Goal: Task Accomplishment & Management: Manage account settings

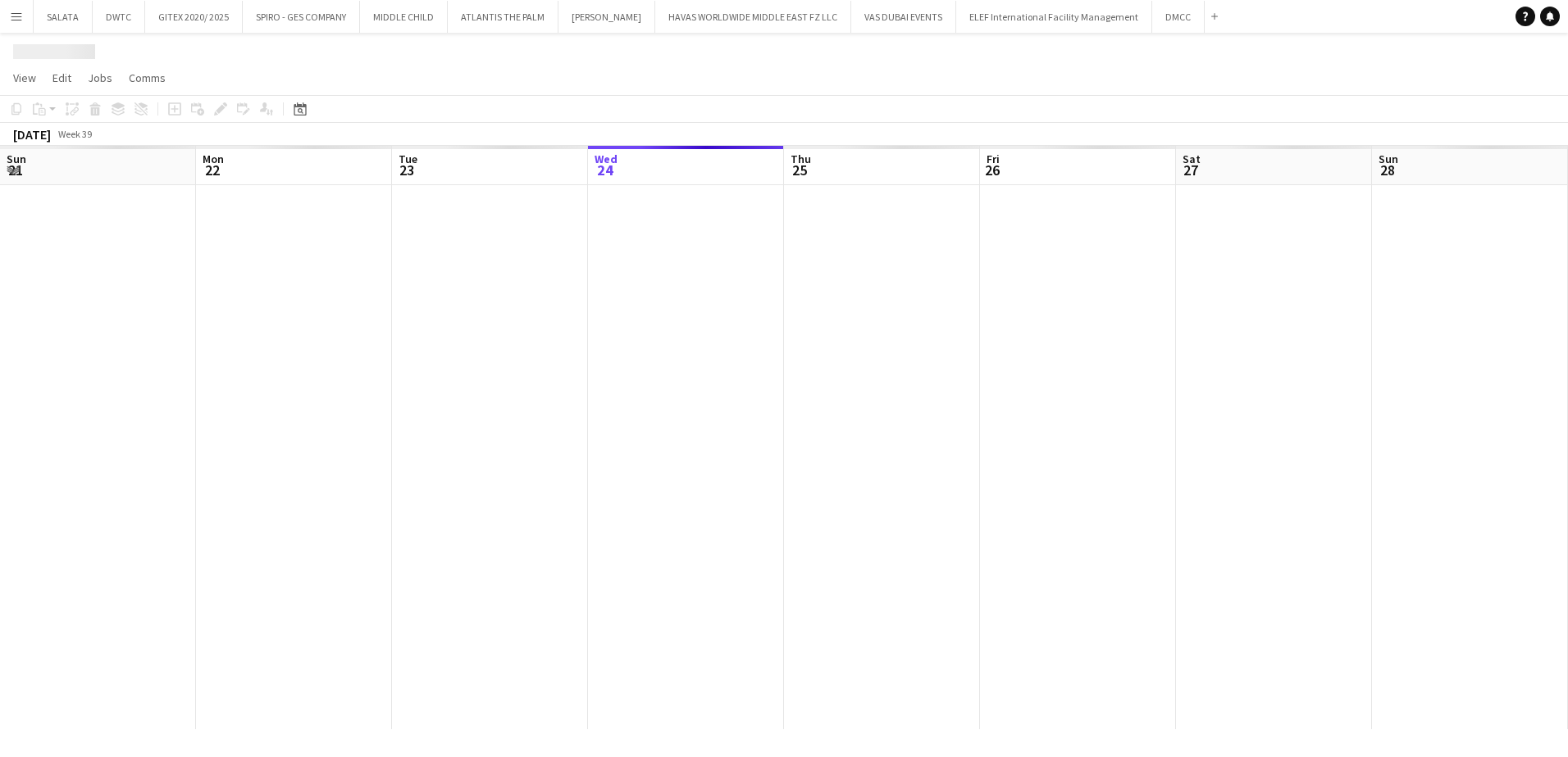
scroll to position [0, 392]
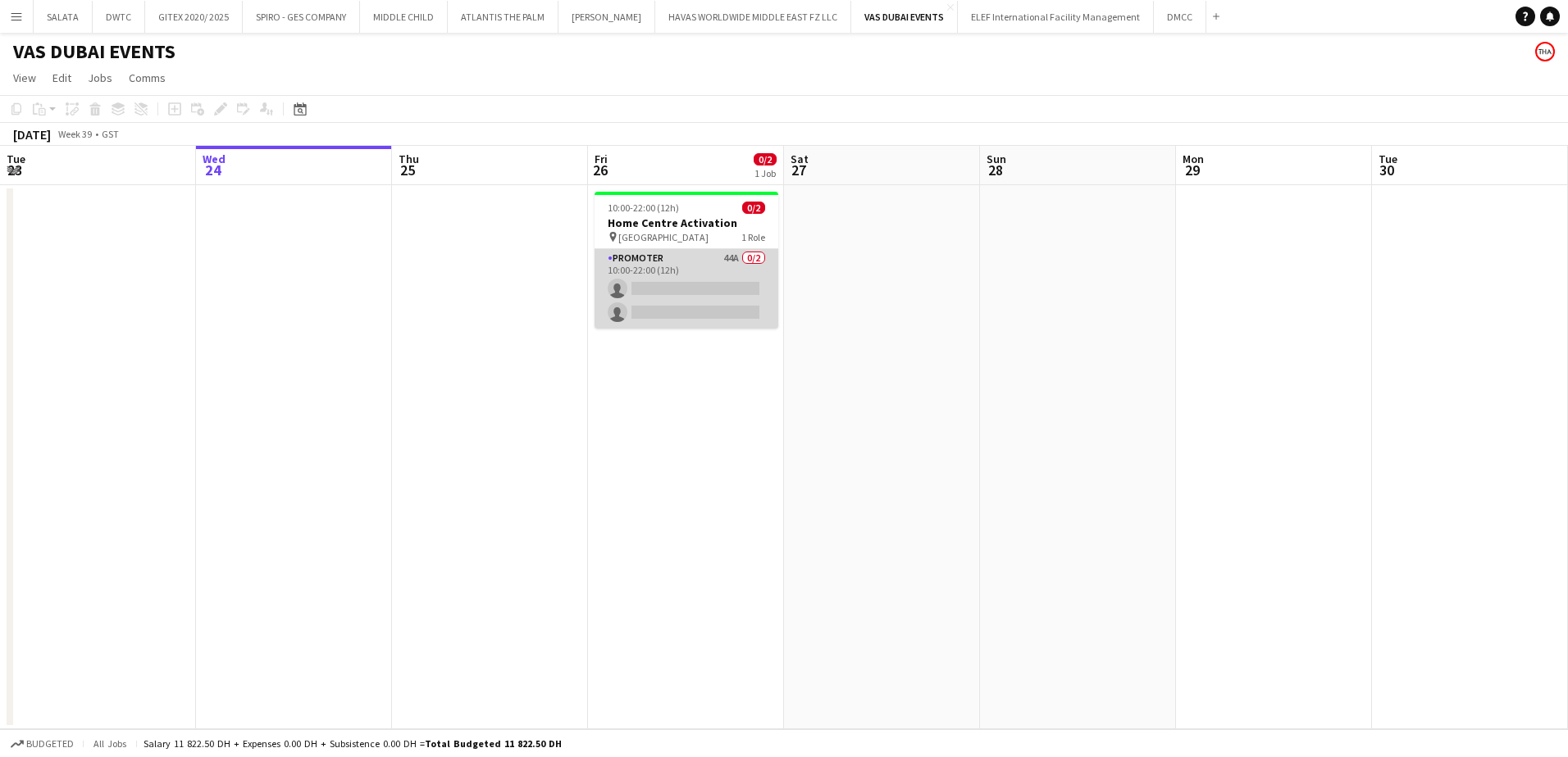
click at [654, 274] on app-card-role "Promoter 44A 0/2 10:00-22:00 (12h) single-neutral-actions single-neutral-actions" at bounding box center [686, 289] width 184 height 79
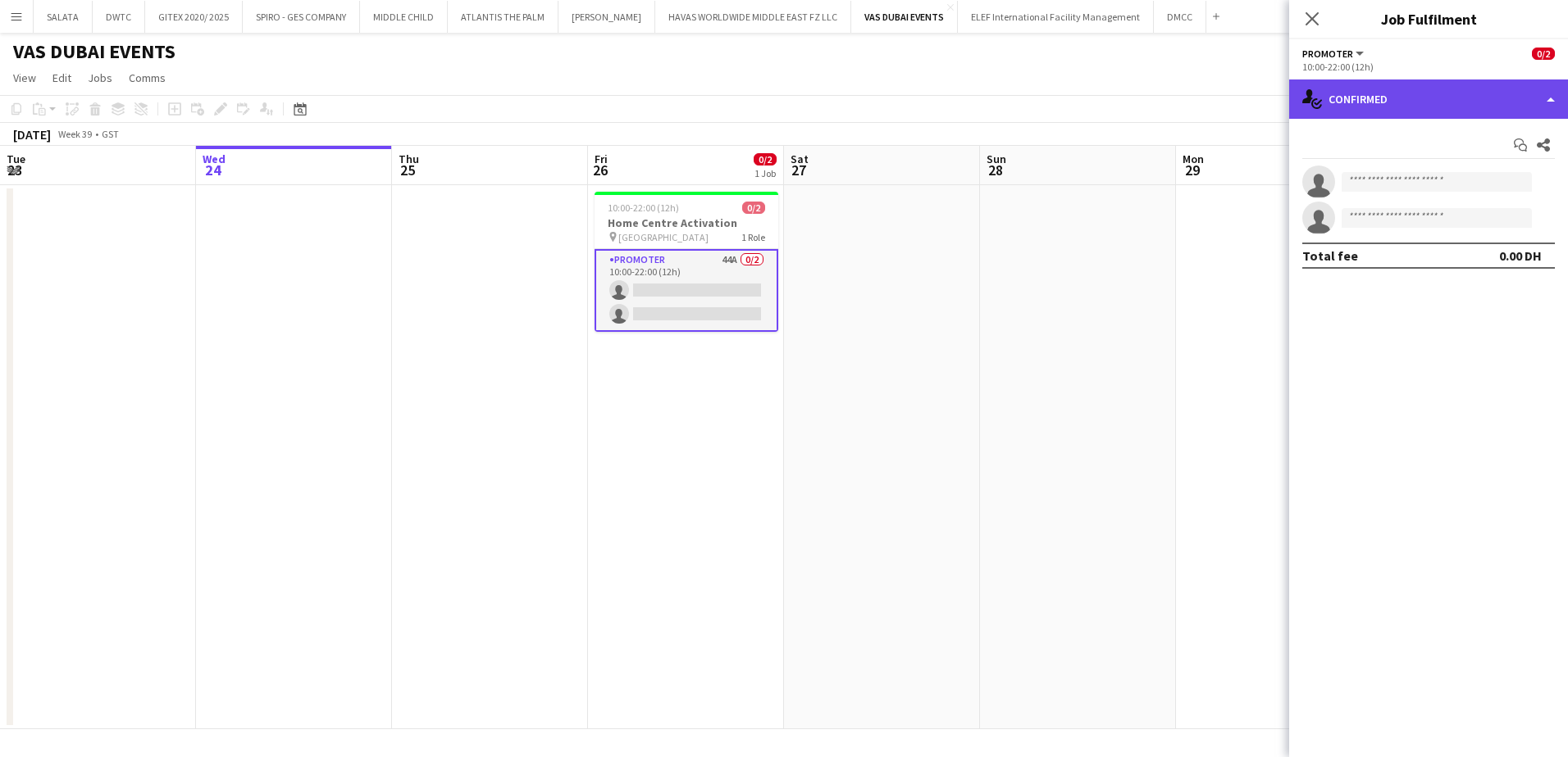
click at [1418, 118] on div "single-neutral-actions-check-2 Confirmed" at bounding box center [1429, 99] width 279 height 40
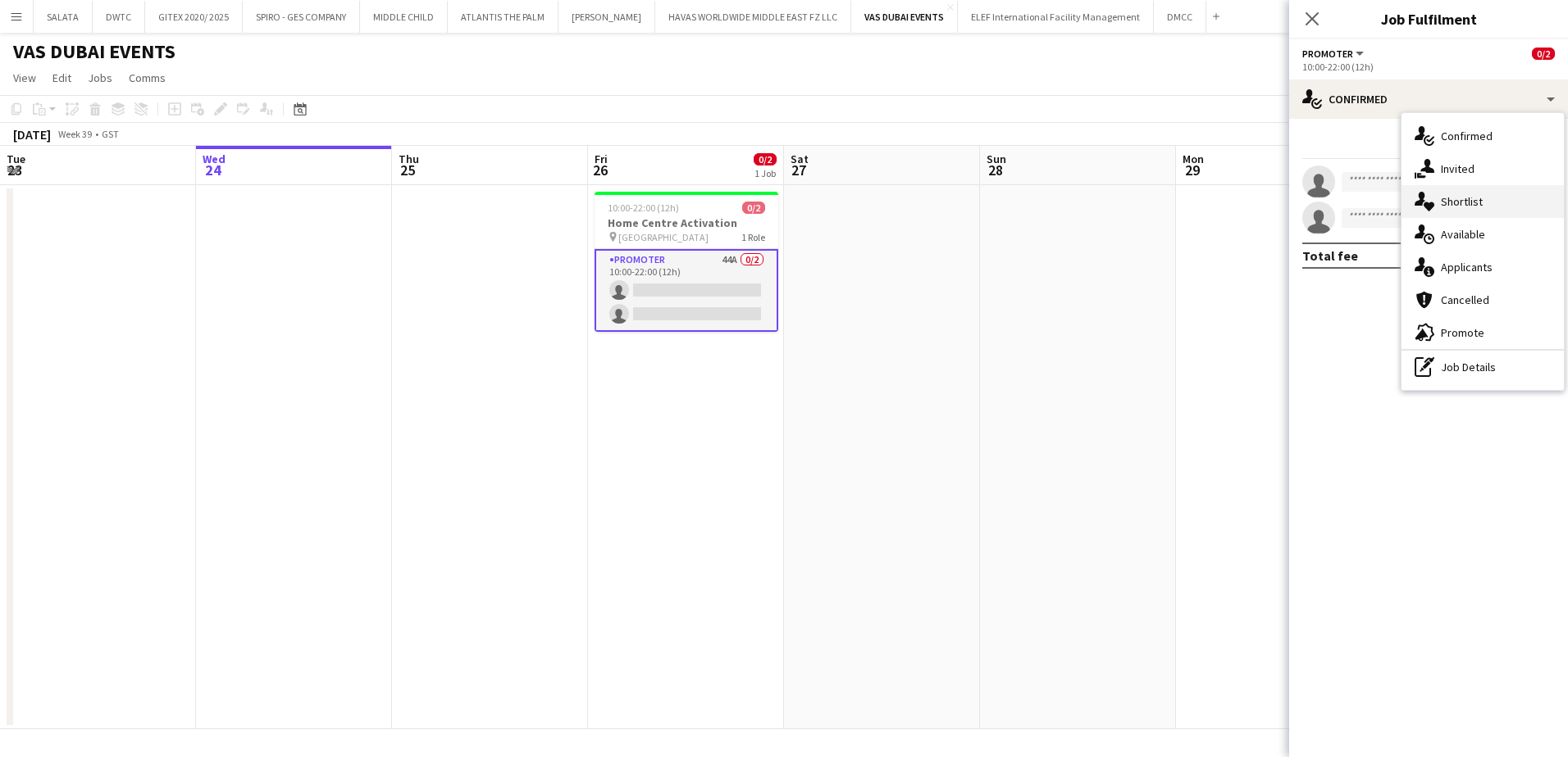
click at [1468, 208] on span "Shortlist" at bounding box center [1462, 201] width 41 height 14
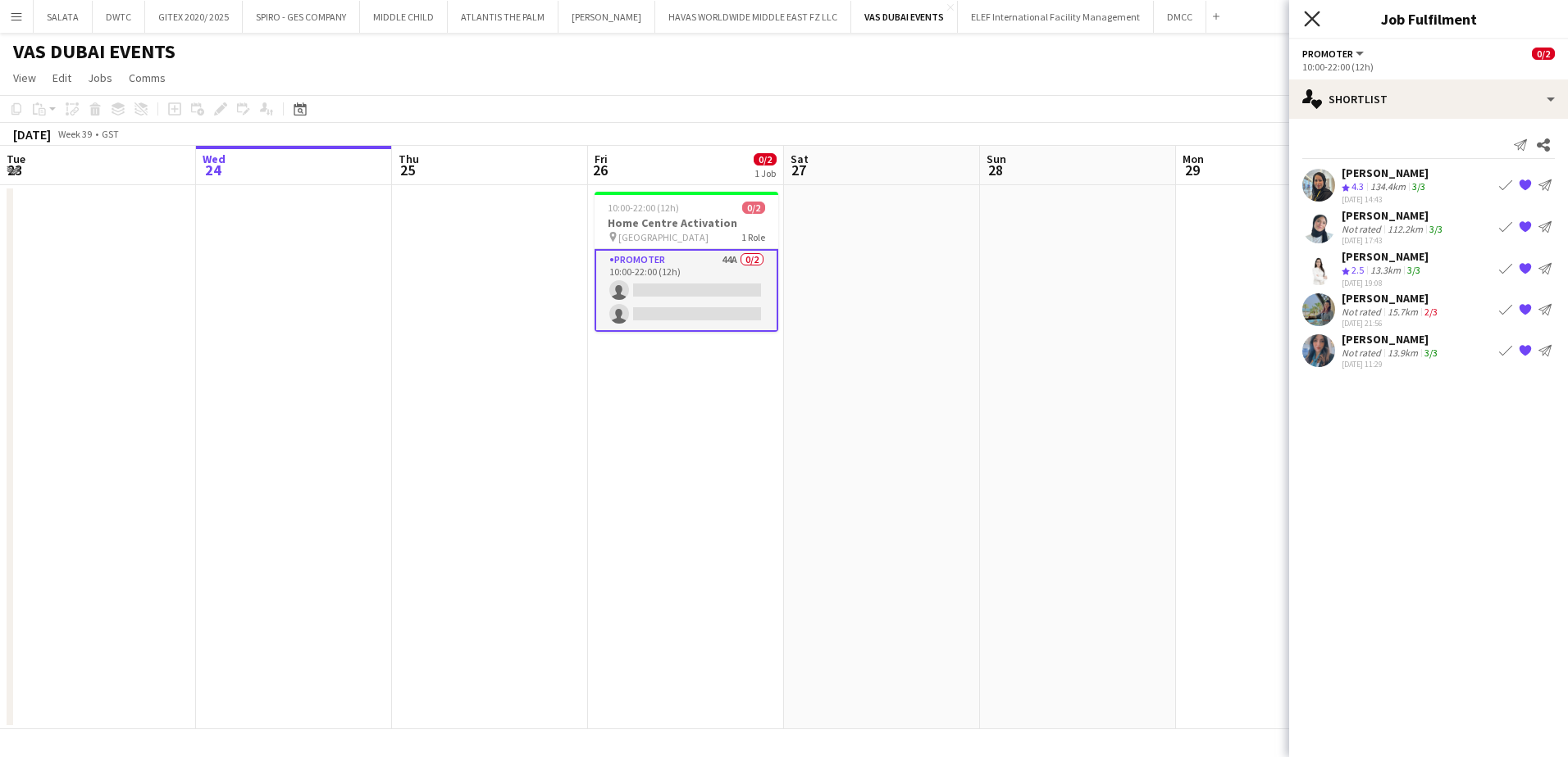
click at [1315, 15] on icon at bounding box center [1312, 18] width 15 height 15
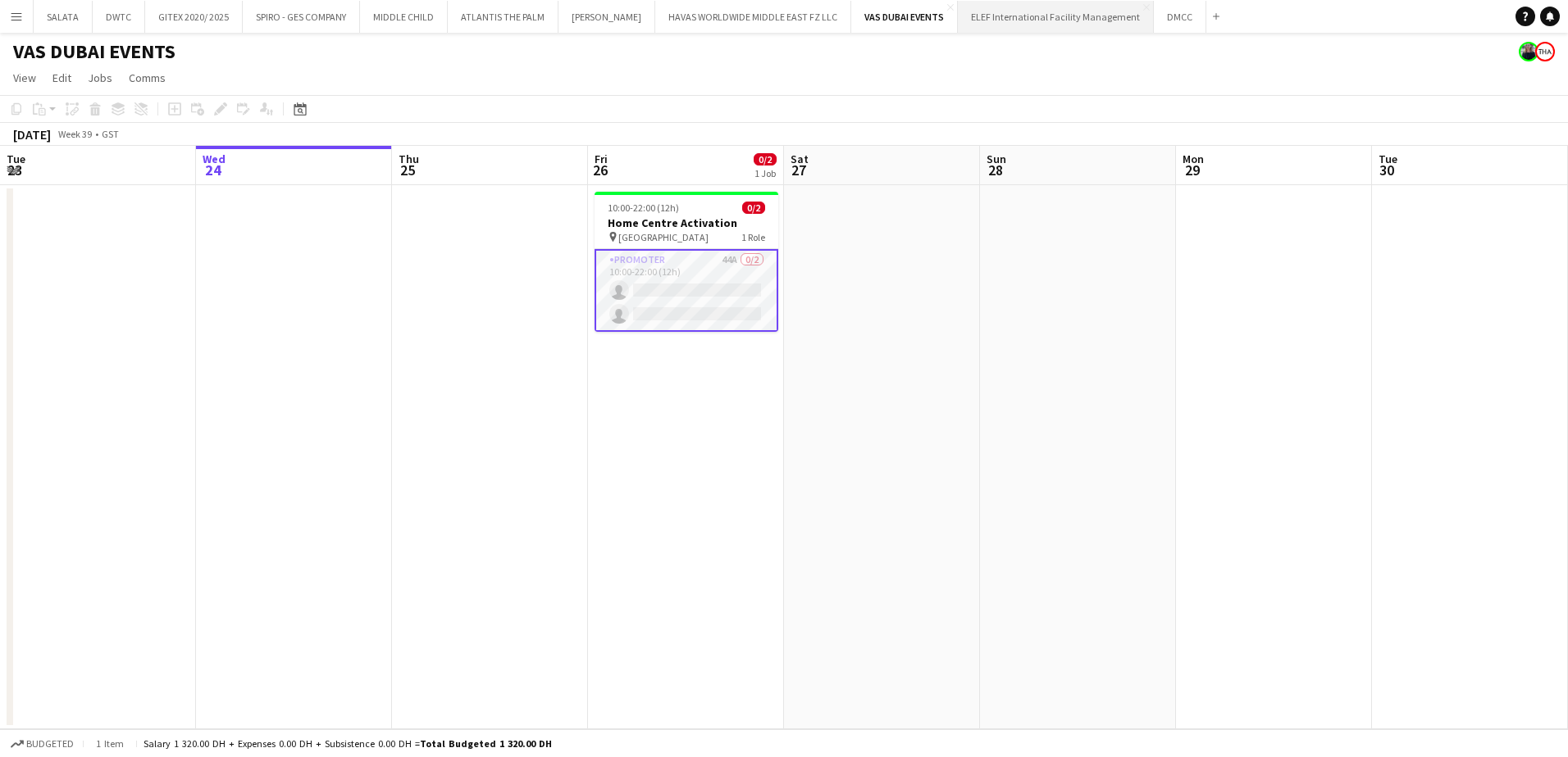
click at [1031, 12] on button "ELEF International Facility Management Close" at bounding box center [1056, 17] width 196 height 32
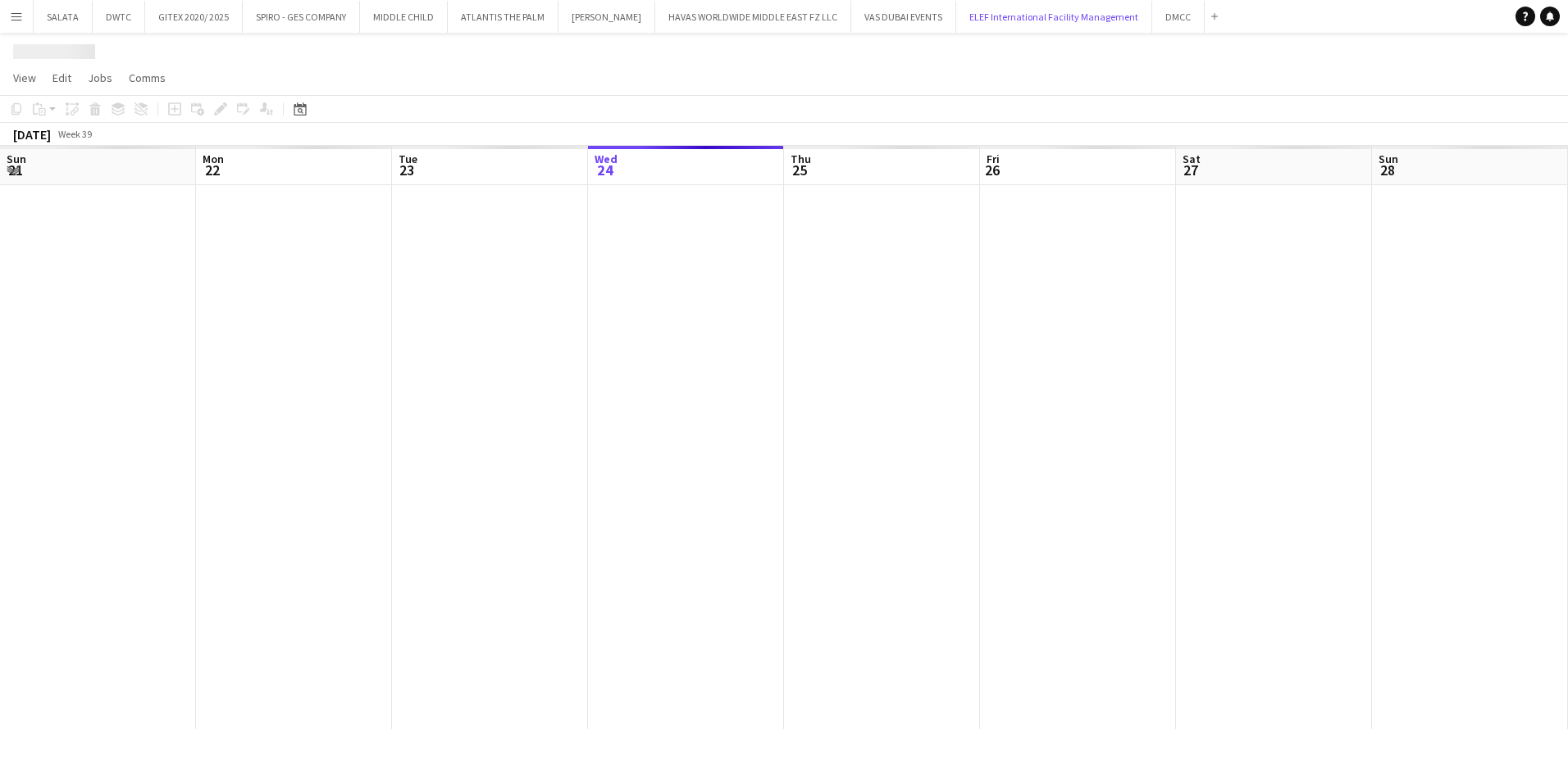
scroll to position [0, 392]
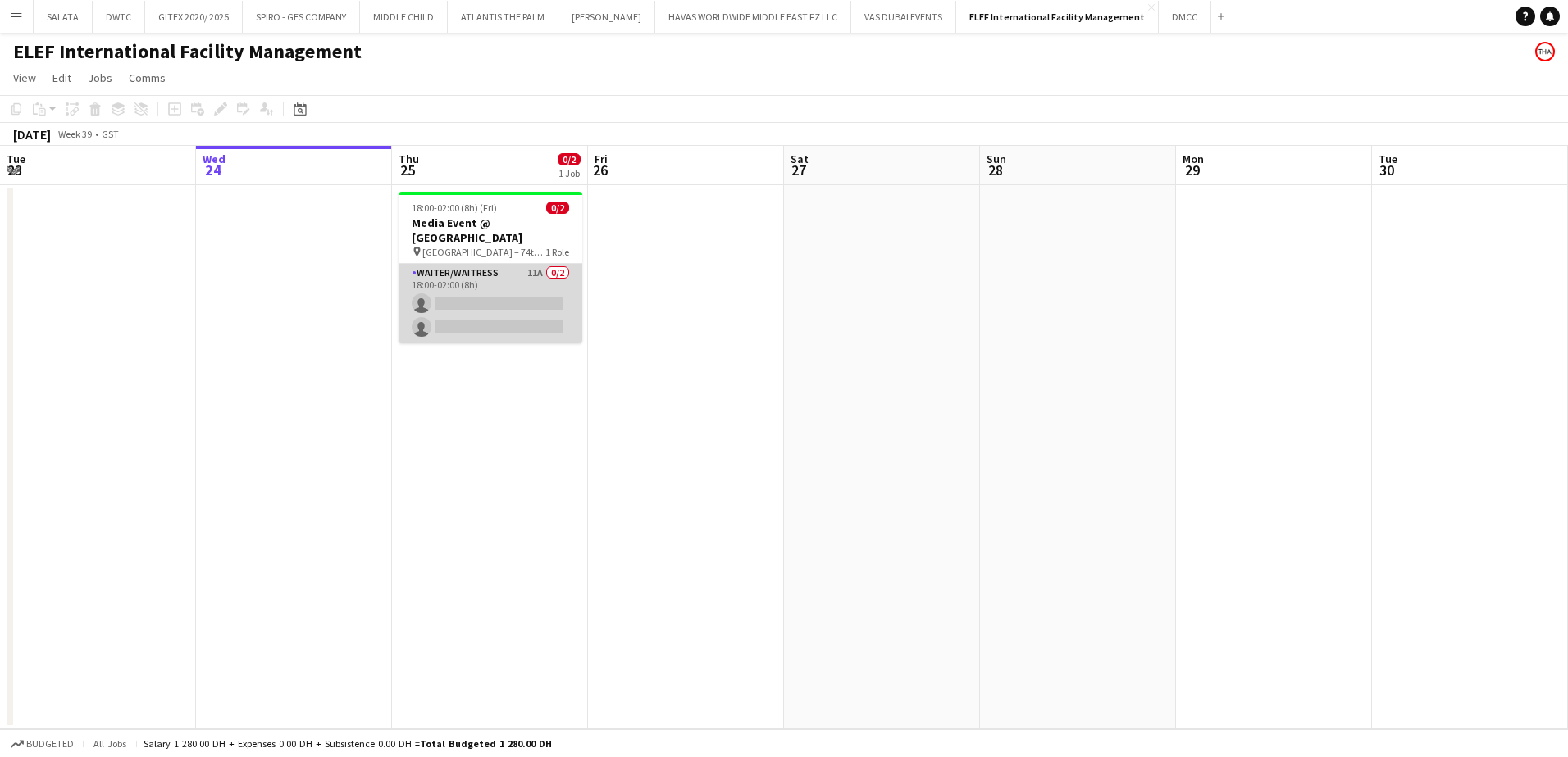
click at [529, 277] on app-card-role "Waiter/Waitress 11A 0/2 18:00-02:00 (8h) single-neutral-actions single-neutral-…" at bounding box center [490, 304] width 184 height 79
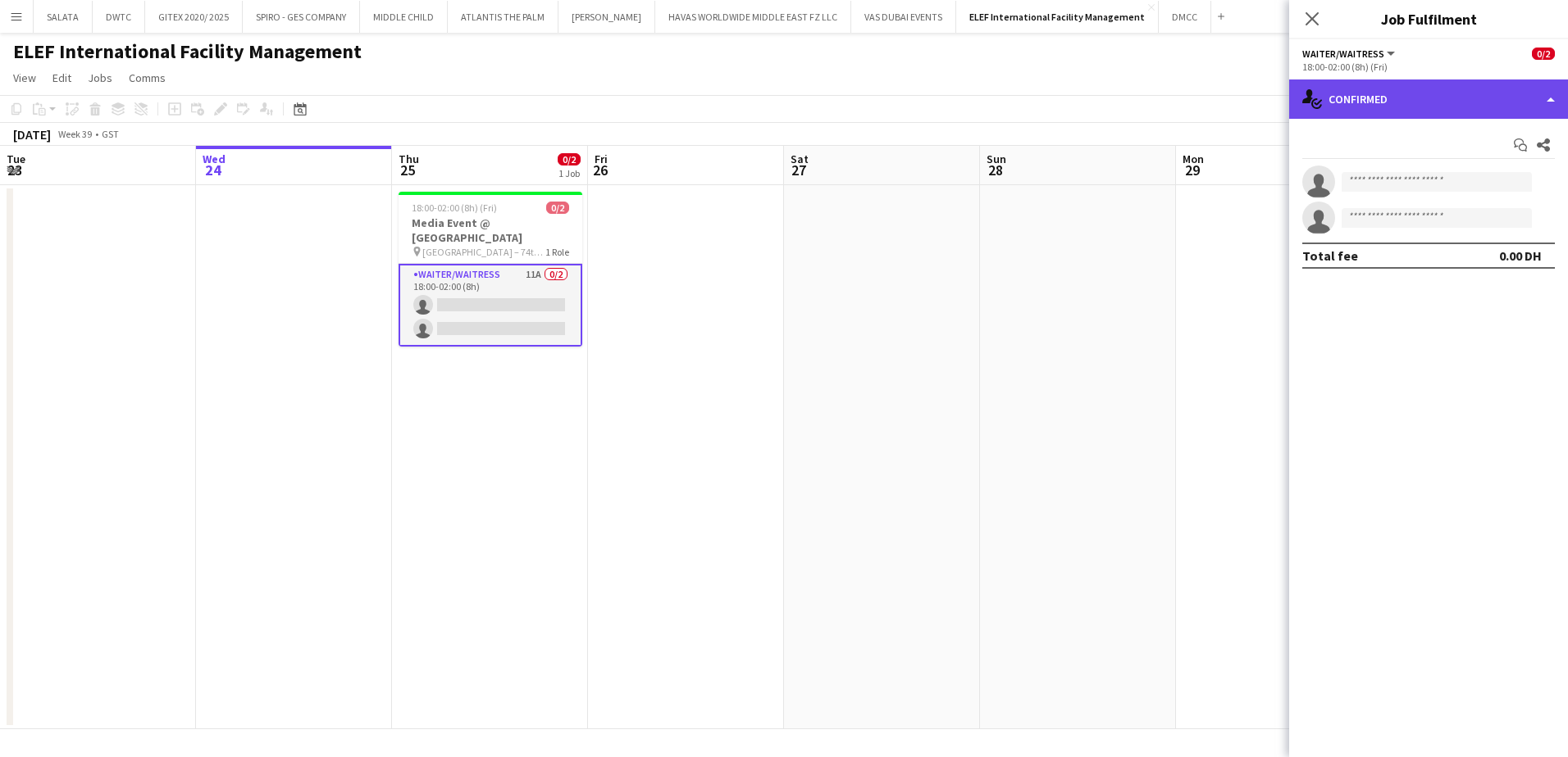
click at [1311, 107] on icon "single-neutral-actions-check-2" at bounding box center [1313, 99] width 20 height 20
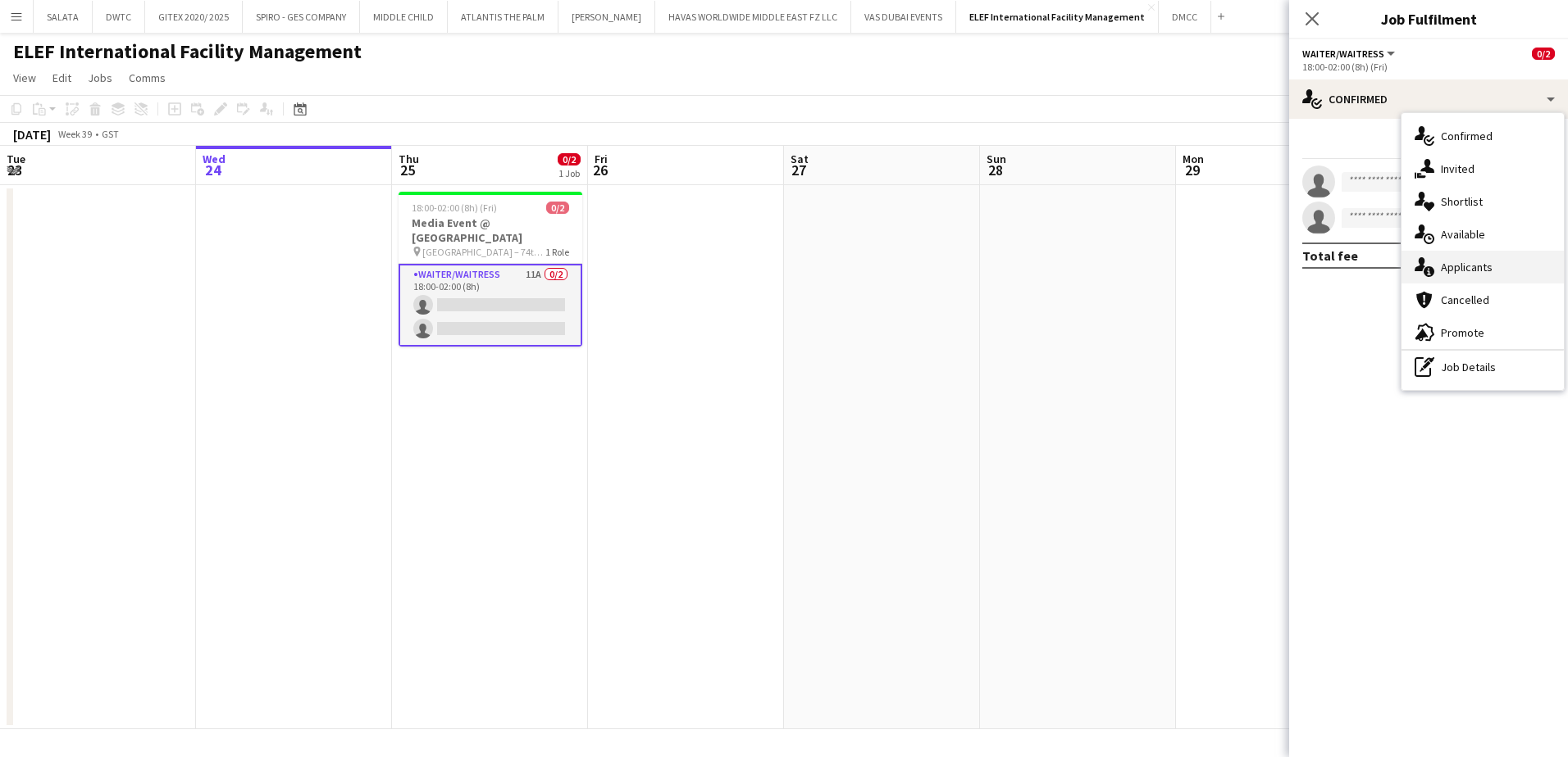
click at [1447, 276] on div "single-neutral-actions-information Applicants" at bounding box center [1483, 267] width 163 height 32
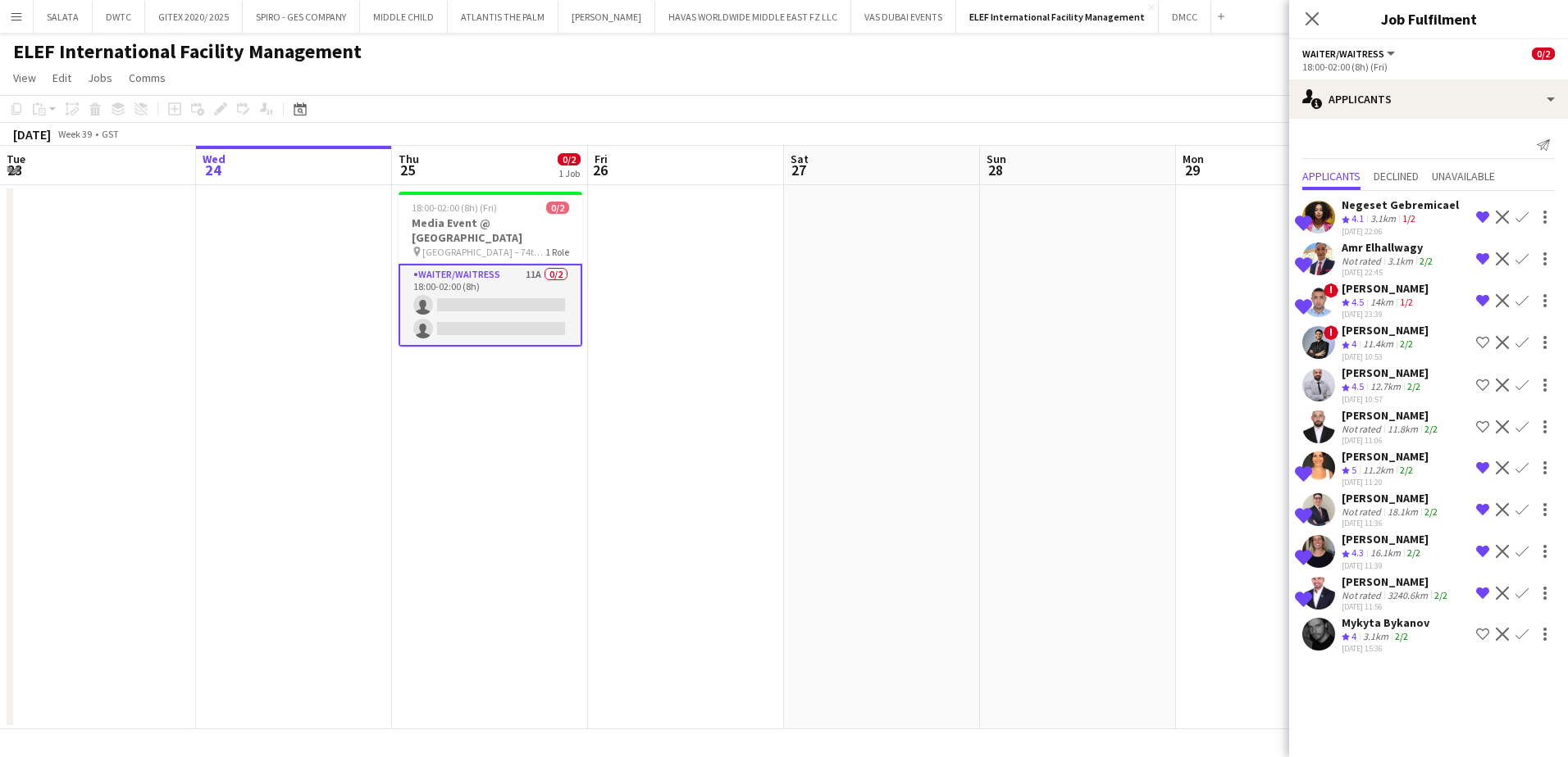
click at [1324, 645] on app-user-avatar at bounding box center [1319, 634] width 32 height 32
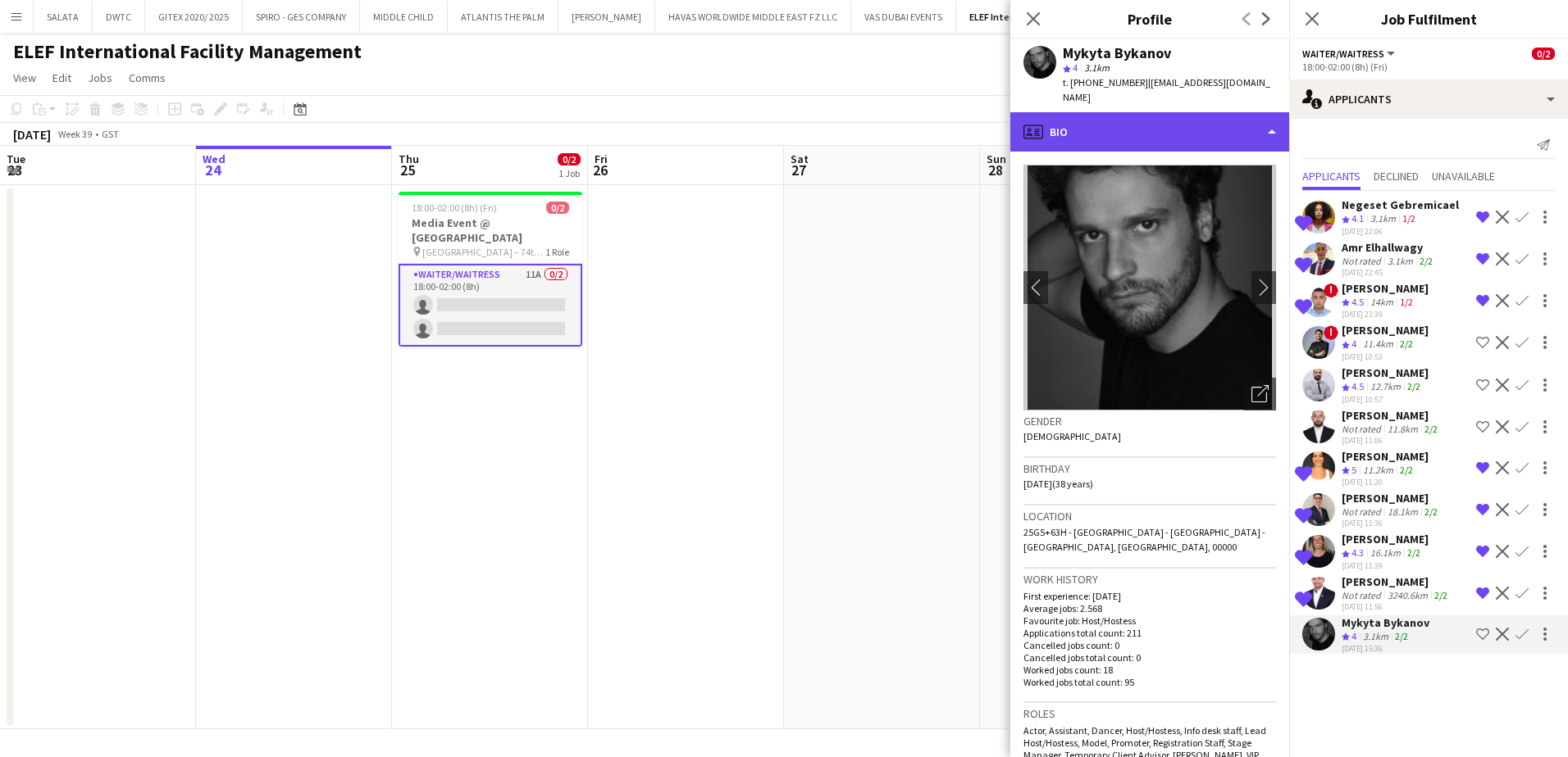
click at [1086, 117] on div "profile Bio" at bounding box center [1150, 132] width 279 height 40
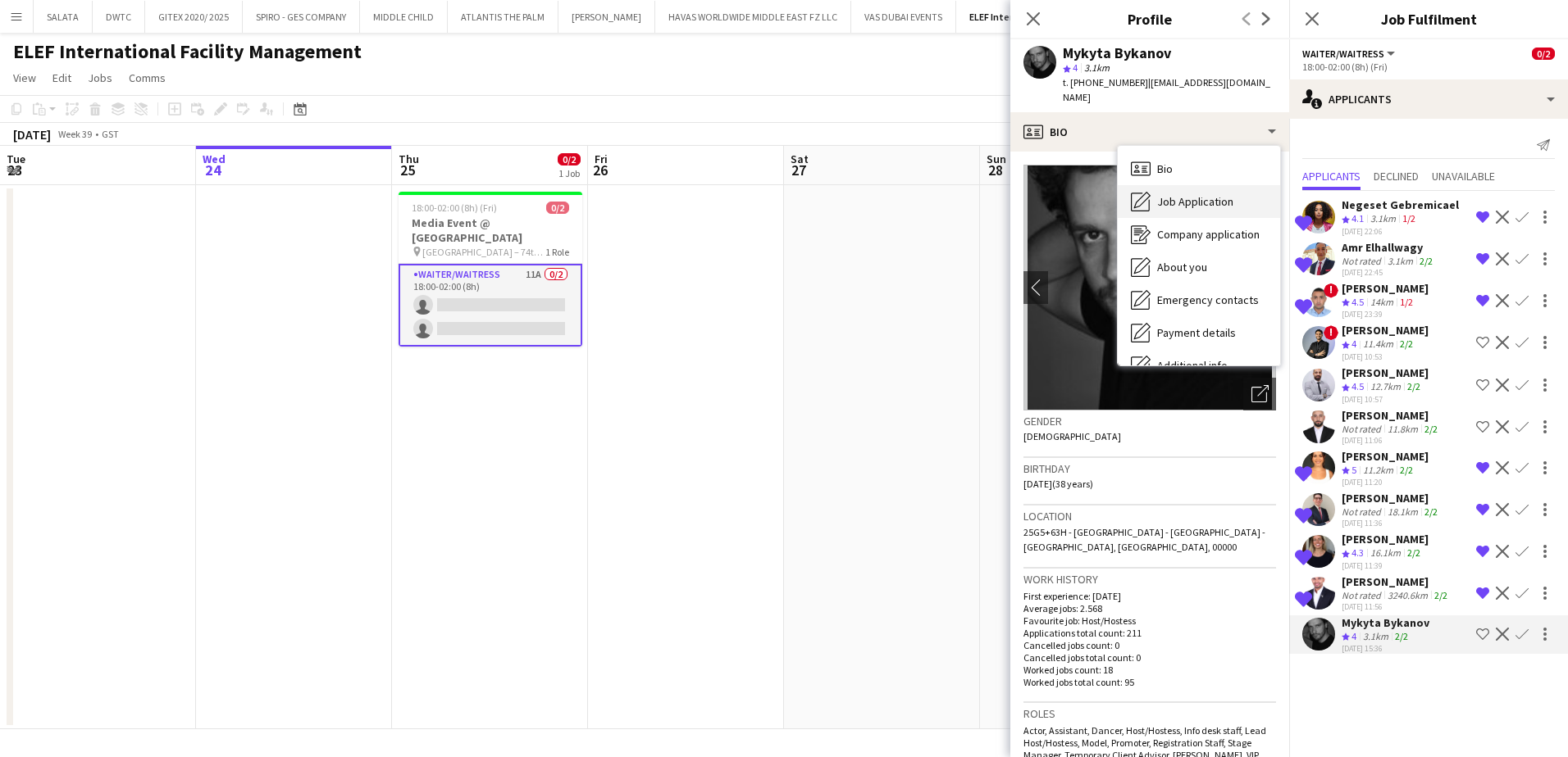
click at [1151, 185] on div "Job Application Job Application" at bounding box center [1199, 201] width 163 height 32
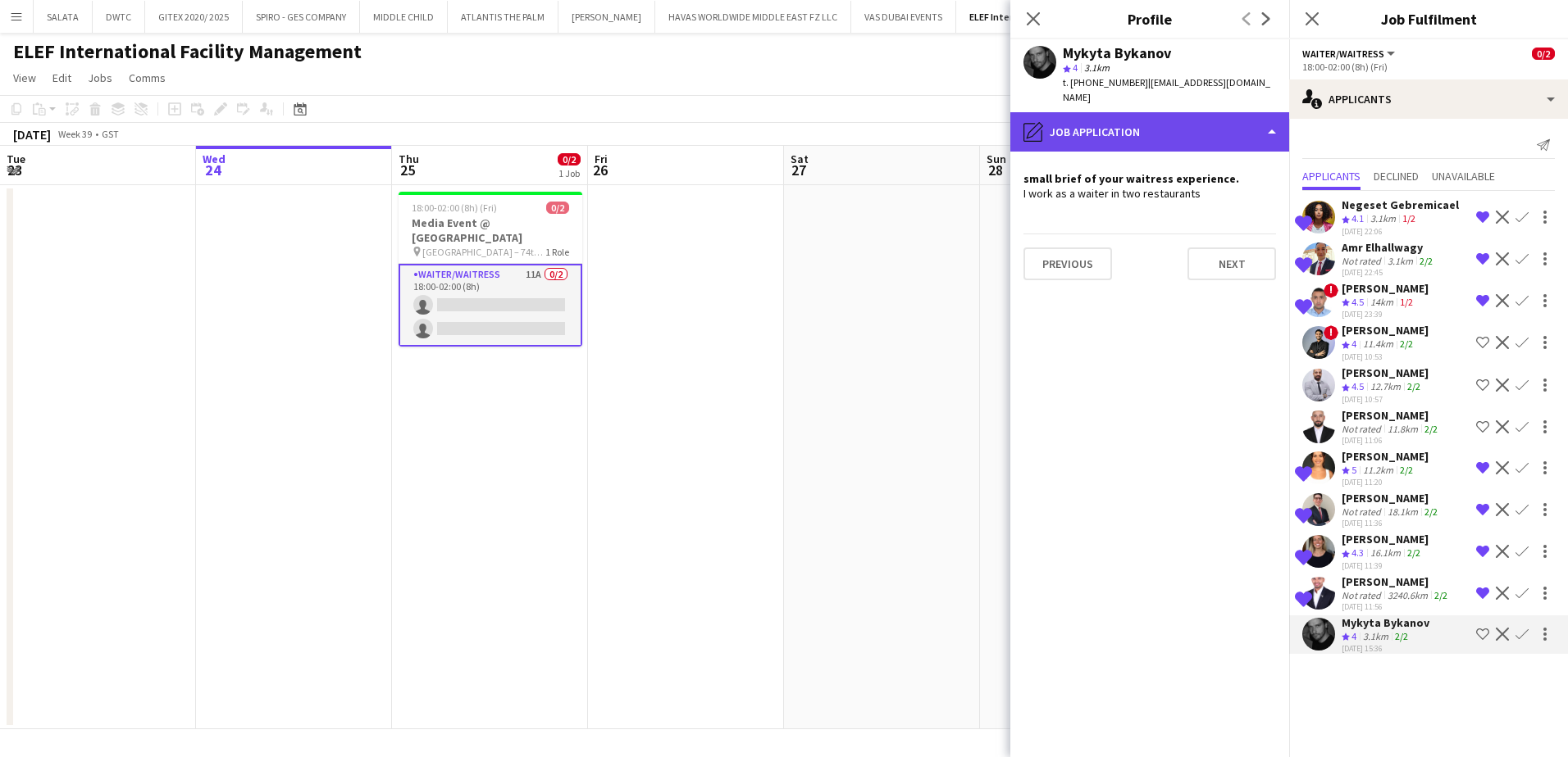
click at [1109, 121] on div "pencil4 Job Application" at bounding box center [1150, 132] width 279 height 40
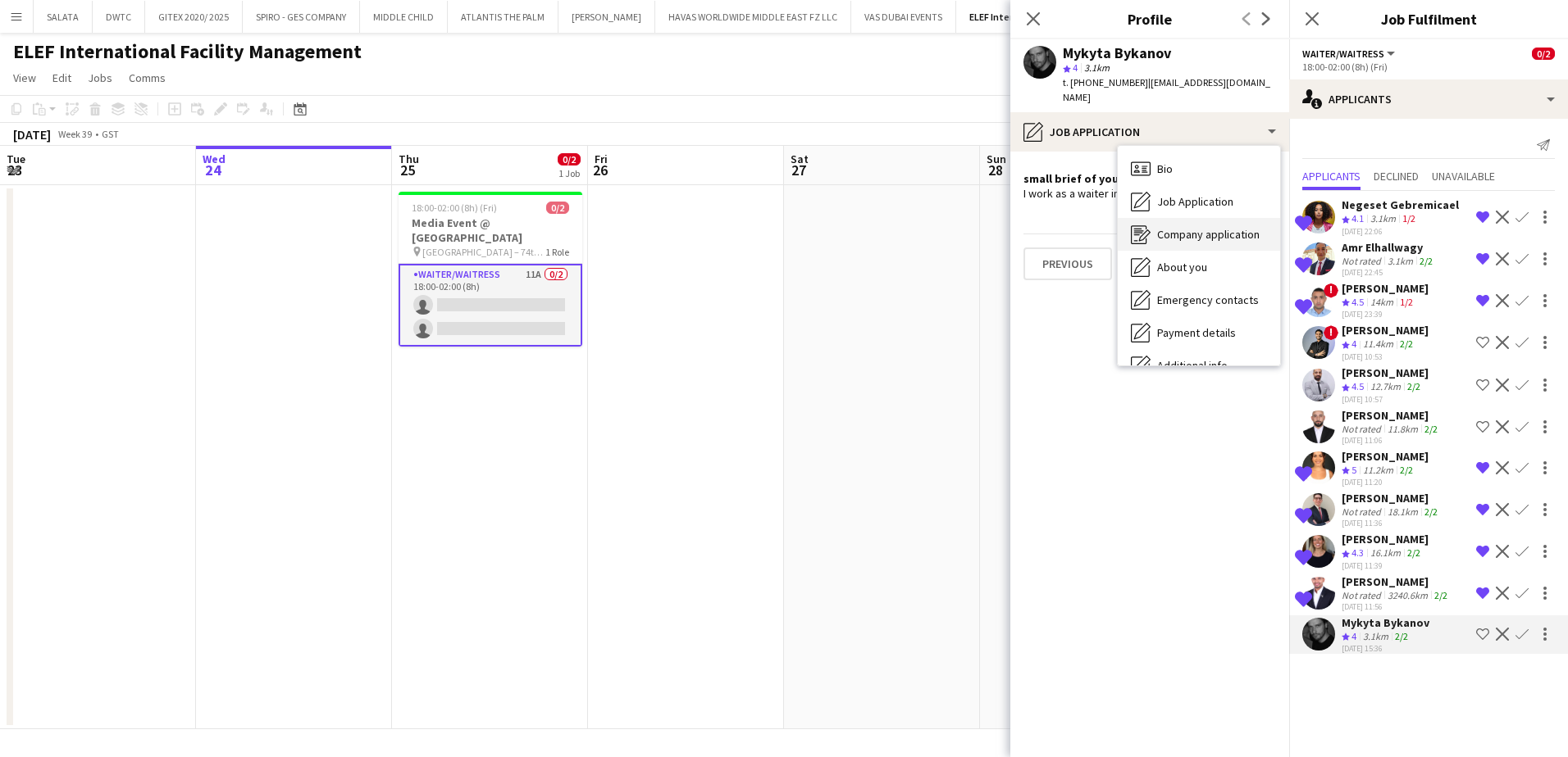
click at [1191, 227] on span "Company application" at bounding box center [1208, 235] width 103 height 14
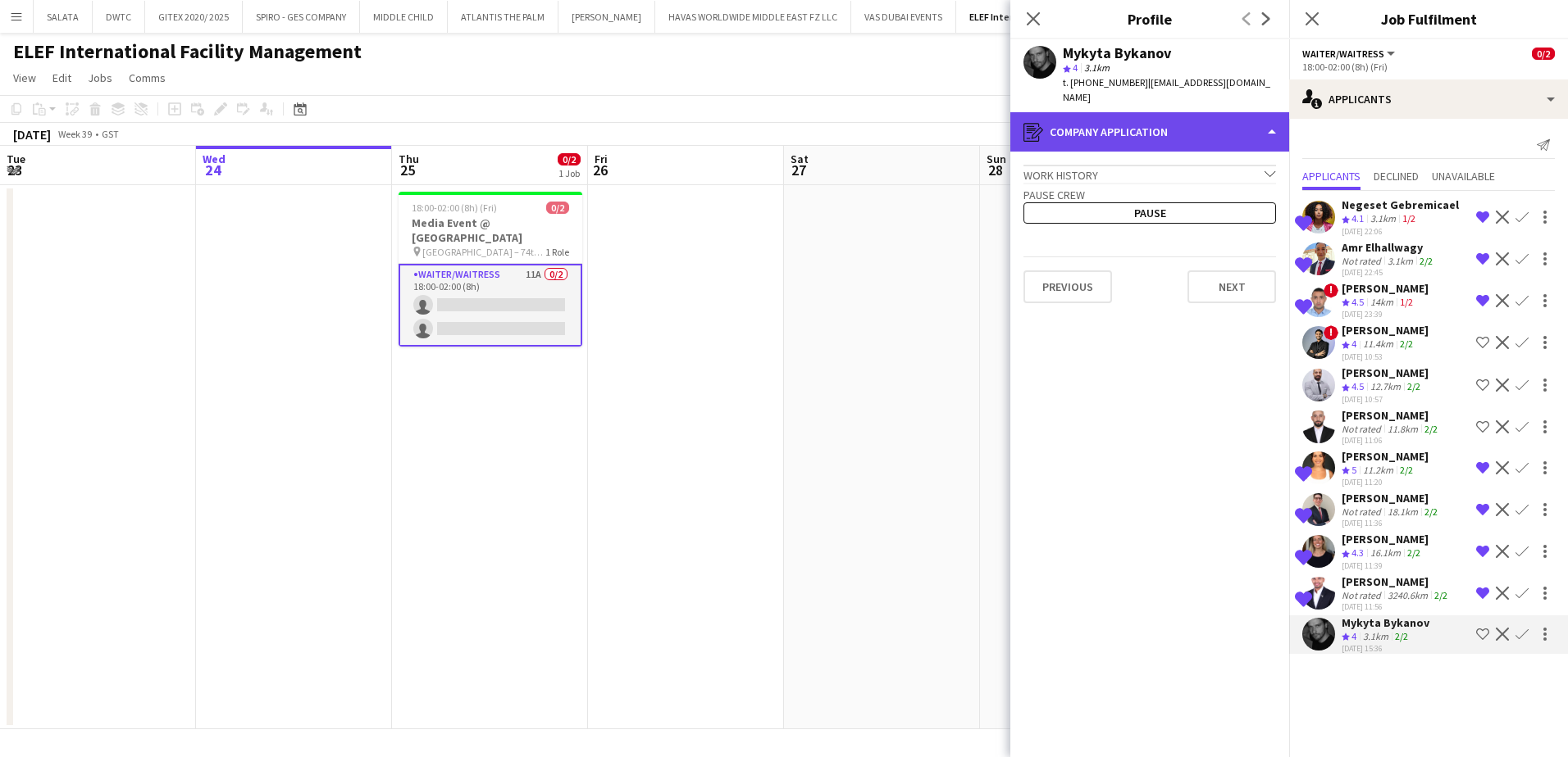
click at [1132, 113] on div "register Company application" at bounding box center [1150, 132] width 279 height 40
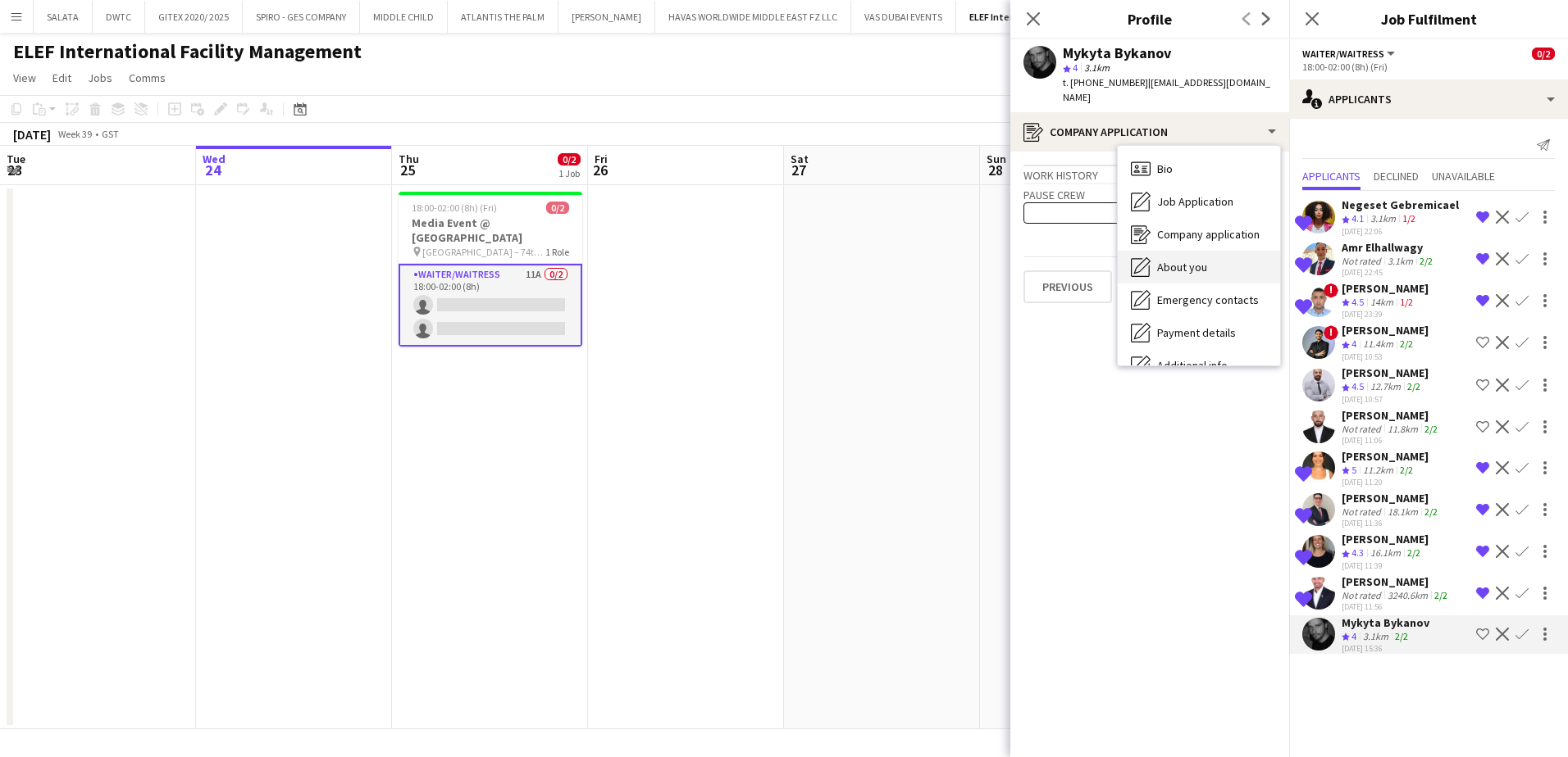
click at [1184, 260] on span "About you" at bounding box center [1182, 267] width 50 height 14
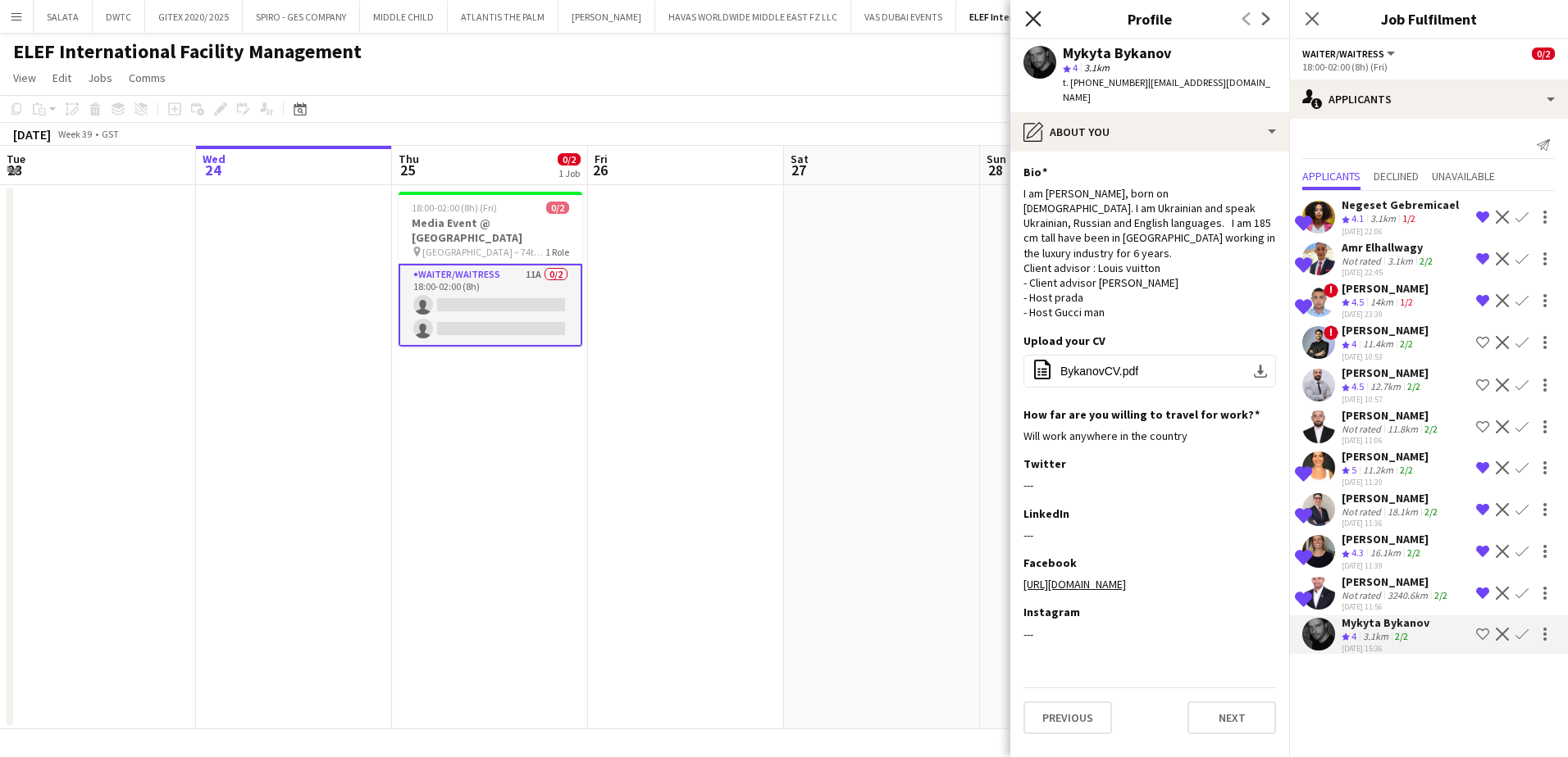
click at [1036, 13] on icon "Close pop-in" at bounding box center [1033, 18] width 15 height 15
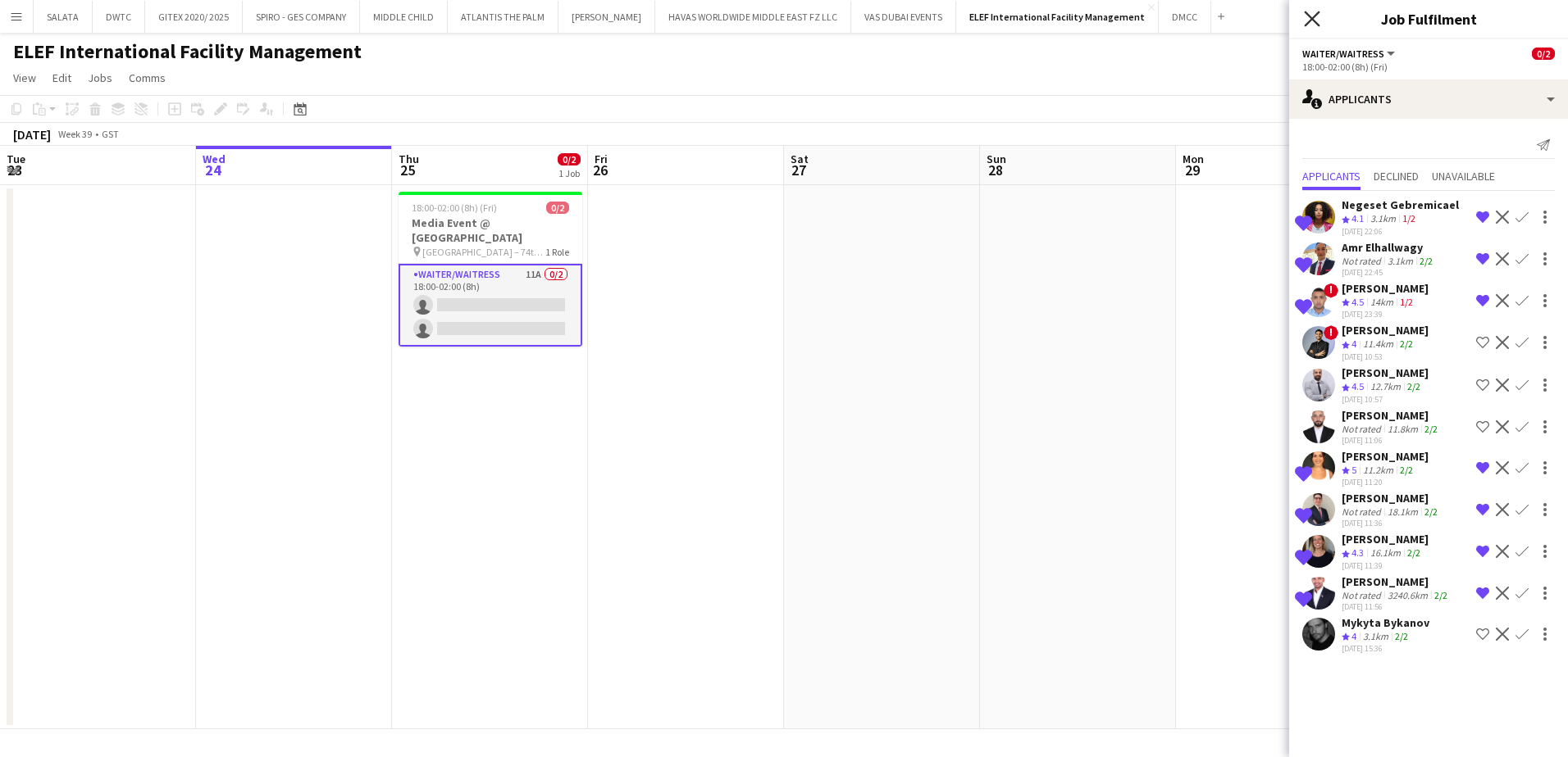
click at [1316, 20] on icon "Close pop-in" at bounding box center [1312, 18] width 15 height 15
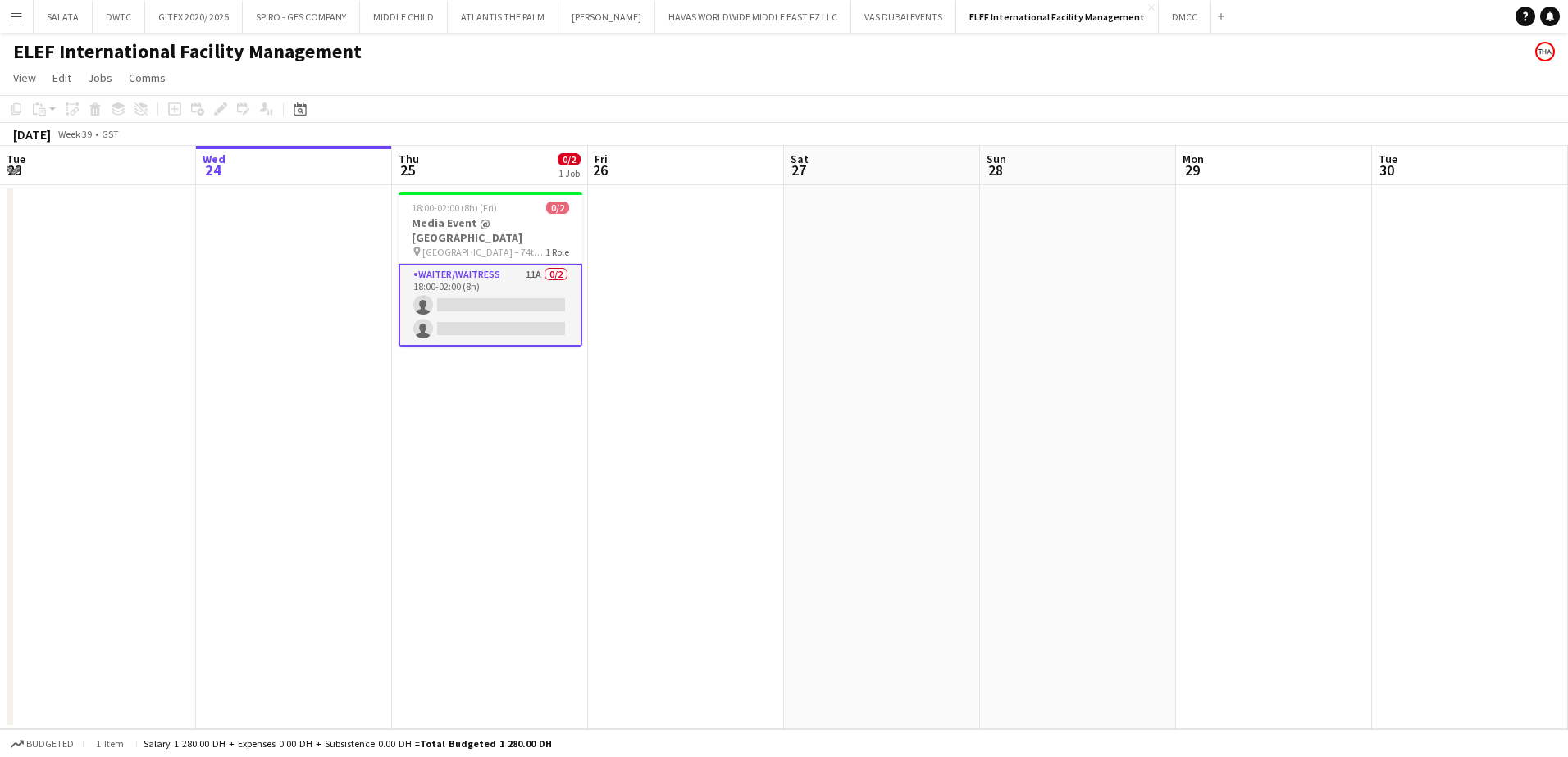
click at [480, 116] on app-toolbar "Copy Paste Paste Ctrl+V Paste with crew Ctrl+Shift+V Paste linked Job [GEOGRAPH…" at bounding box center [784, 109] width 1568 height 28
